Goal: Information Seeking & Learning: Learn about a topic

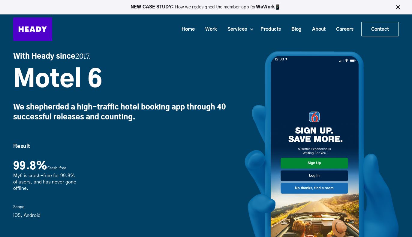
click at [115, 58] on h3 "With Heady since 2017." at bounding box center [129, 56] width 232 height 11
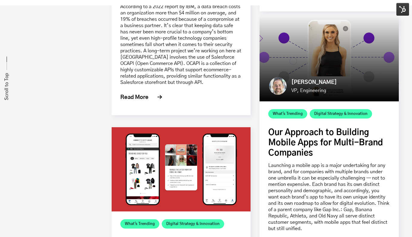
scroll to position [3314, 0]
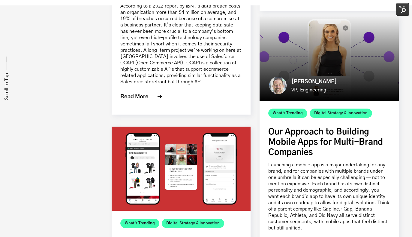
click at [286, 151] on link "Our Approach to Building Mobile Apps for Multi-Brand Companies" at bounding box center [326, 142] width 115 height 29
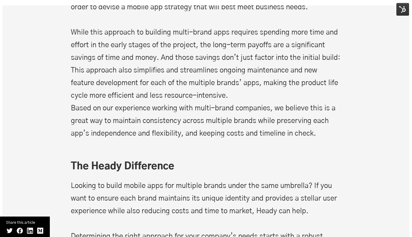
scroll to position [4444, 0]
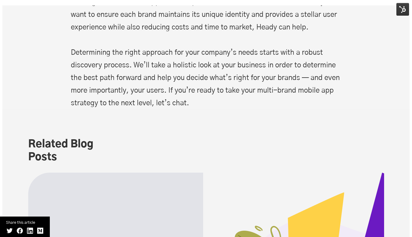
click at [316, 109] on p "Looking to build mobile apps for multiple brands under the same umbrella? If yo…" at bounding box center [206, 53] width 271 height 114
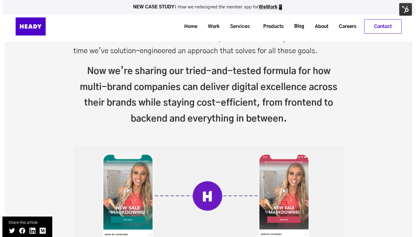
scroll to position [559, 0]
